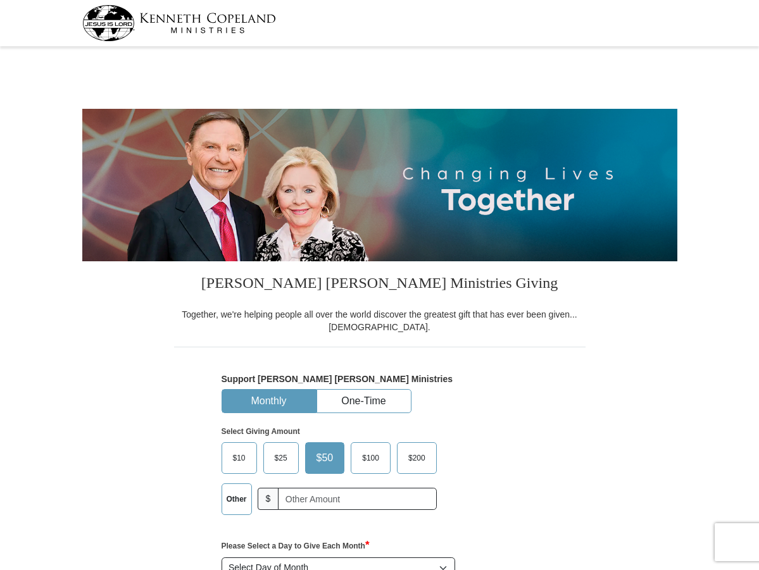
select select "AZ"
click at [370, 413] on button "One-Time" at bounding box center [364, 401] width 94 height 23
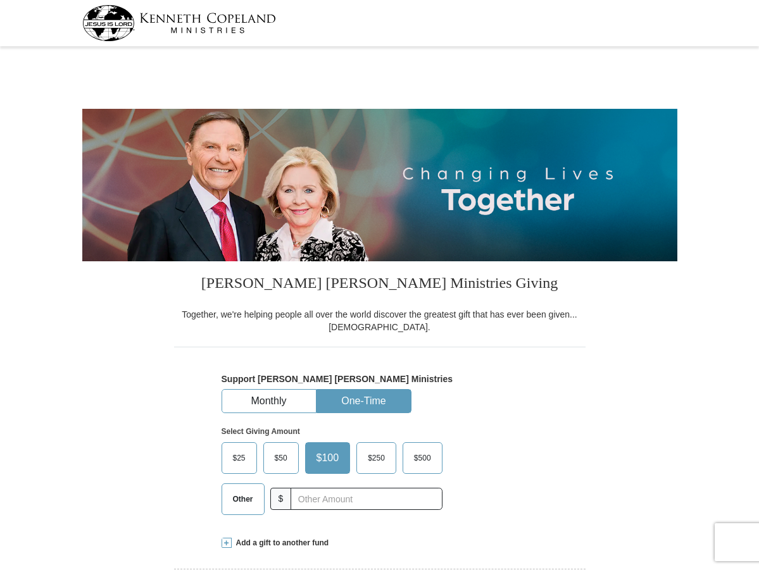
click at [246, 509] on span "Other" at bounding box center [243, 499] width 33 height 19
click at [0, 0] on input "Other" at bounding box center [0, 0] width 0 height 0
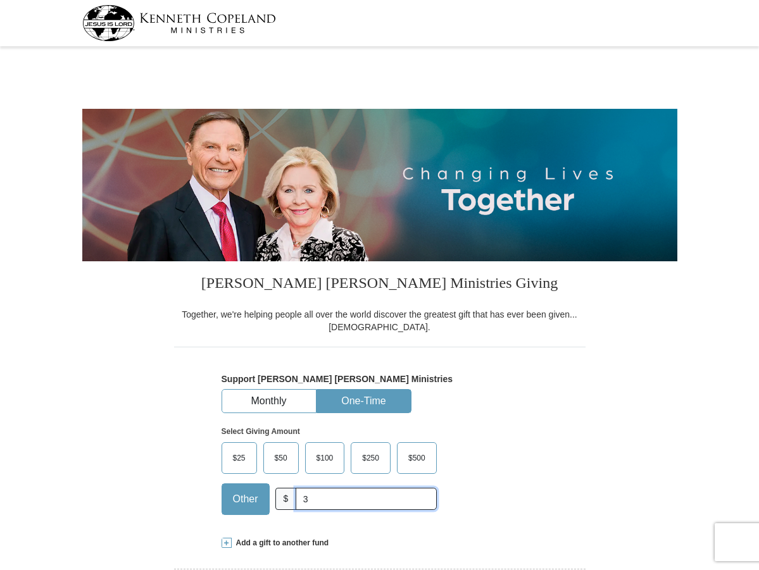
type input "30.00"
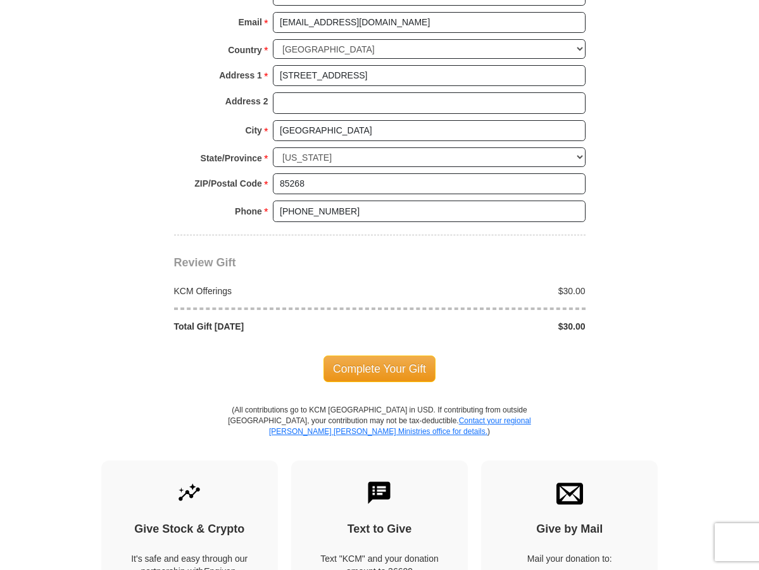
scroll to position [950, 0]
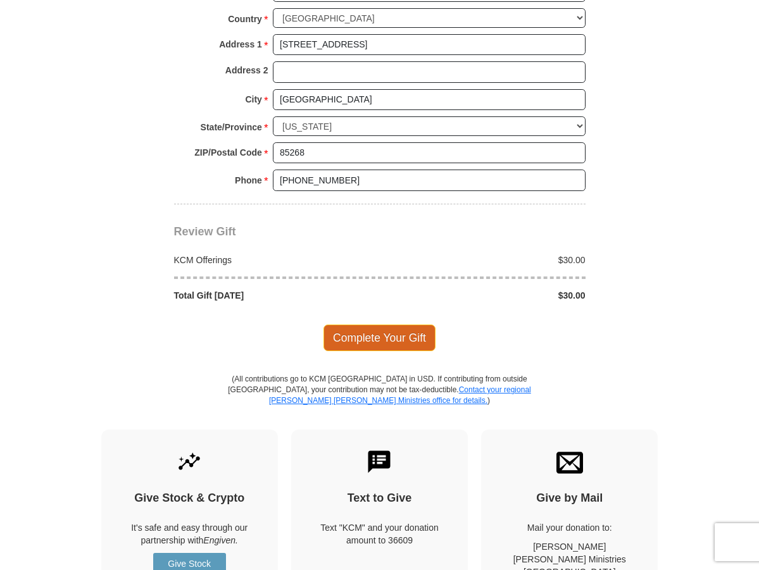
click at [404, 351] on span "Complete Your Gift" at bounding box center [380, 338] width 112 height 27
